Goal: Communication & Community: Answer question/provide support

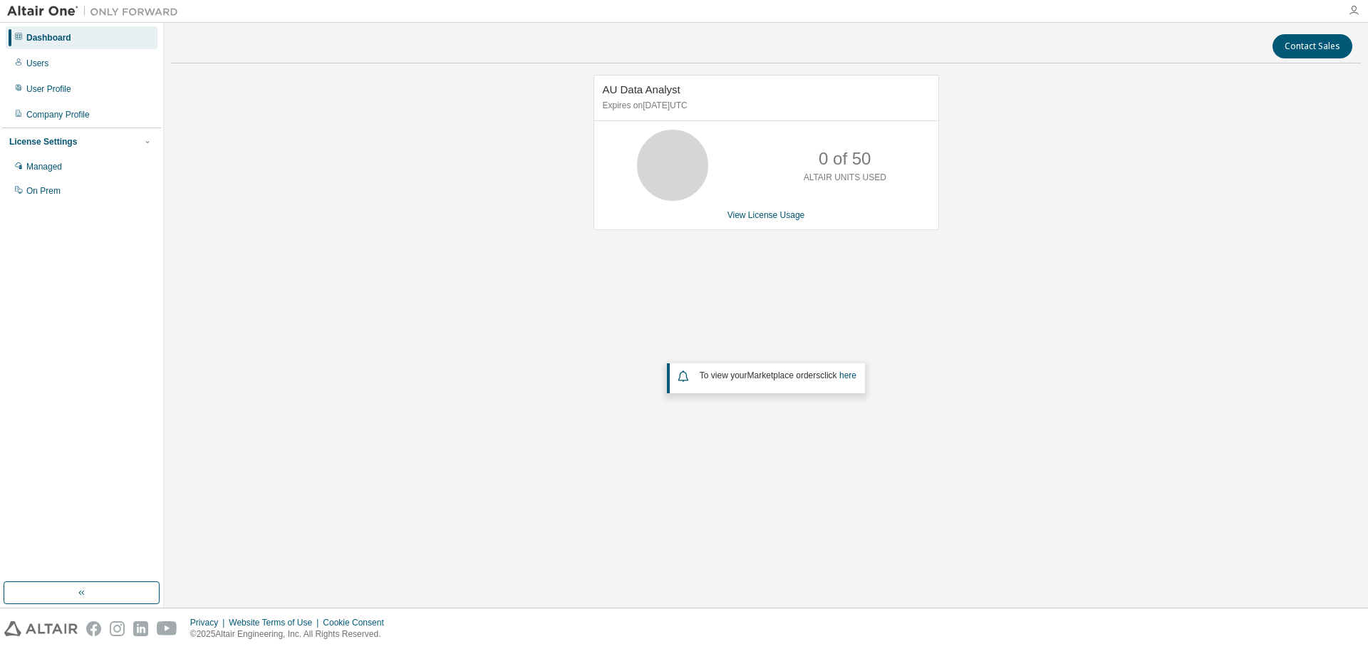
click at [1354, 12] on icon "button" at bounding box center [1353, 10] width 11 height 11
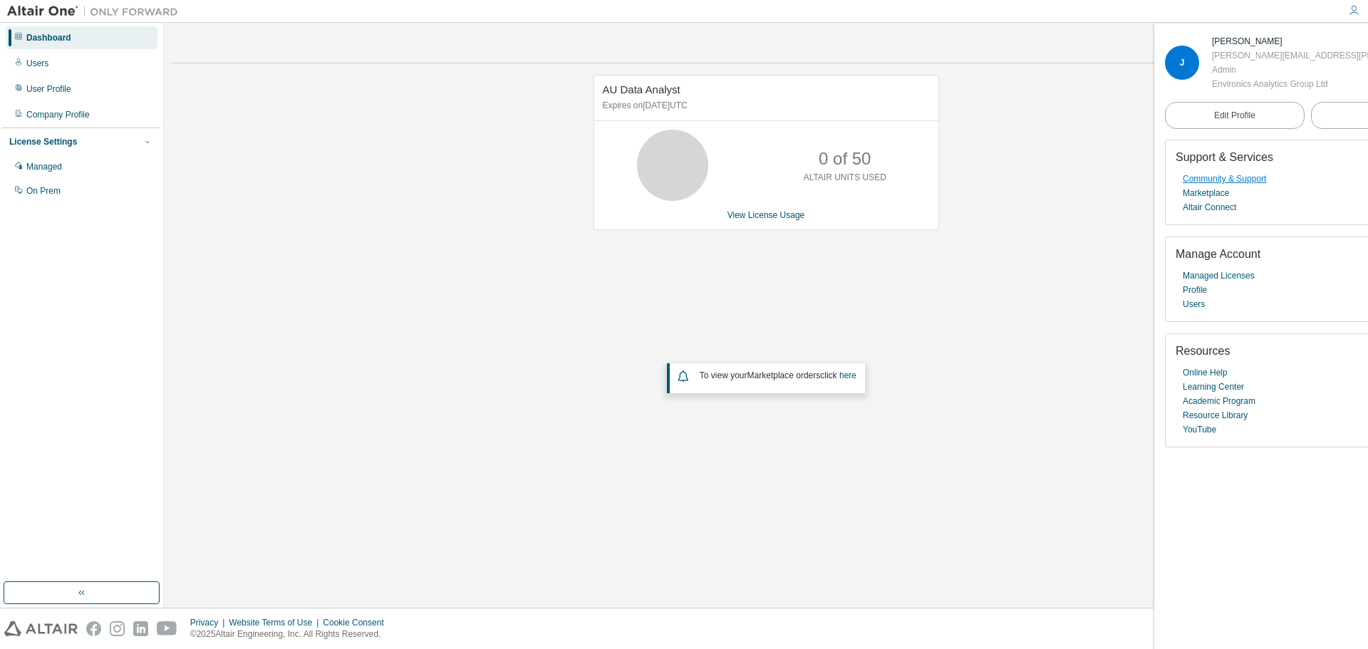
click at [1238, 186] on link "Community & Support" at bounding box center [1224, 179] width 83 height 14
